Goal: Find specific page/section: Find specific page/section

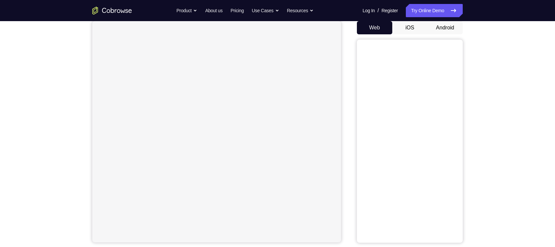
scroll to position [65, 0]
click at [443, 28] on button "Android" at bounding box center [444, 27] width 35 height 13
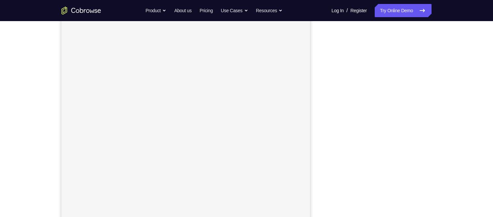
scroll to position [167, 0]
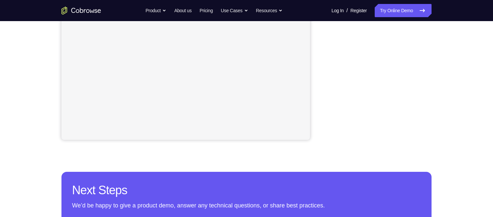
drag, startPoint x: 388, startPoint y: 20, endPoint x: 322, endPoint y: 87, distance: 93.5
click at [322, 87] on div "Your Support Agent Your Customer Web iOS Android" at bounding box center [246, 18] width 370 height 244
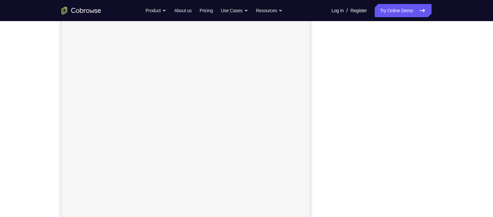
scroll to position [93, 0]
drag, startPoint x: 350, startPoint y: 161, endPoint x: 456, endPoint y: 157, distance: 106.2
click at [443, 157] on div "Your Support Agent Your Customer Web iOS Android Next Steps We’d be happy to gi…" at bounding box center [246, 146] width 423 height 436
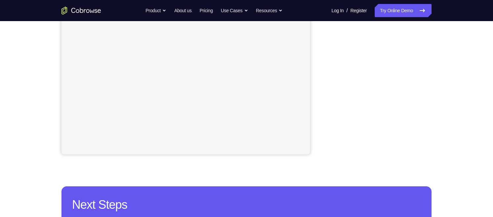
scroll to position [123, 0]
